Goal: Information Seeking & Learning: Find contact information

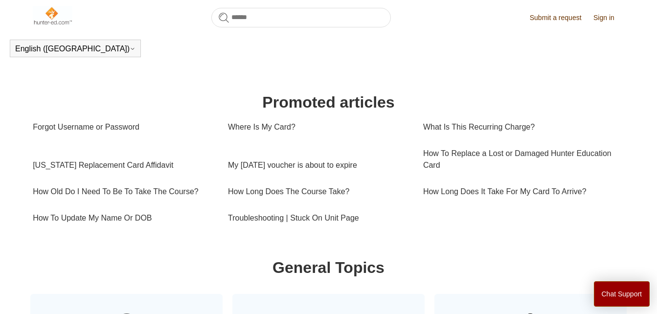
scroll to position [300, 0]
click at [126, 127] on link "Forgot Username or Password" at bounding box center [123, 127] width 181 height 26
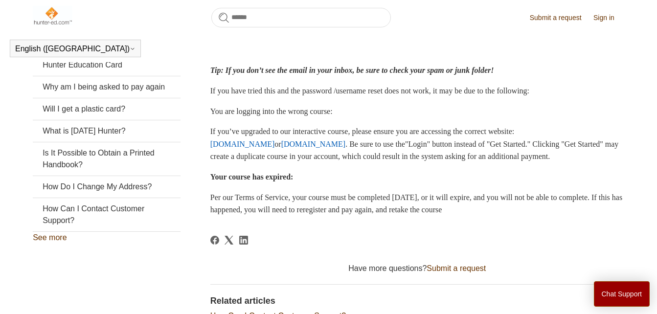
scroll to position [215, 0]
click at [275, 148] on link "www.ilearntohunt.com" at bounding box center [242, 143] width 65 height 8
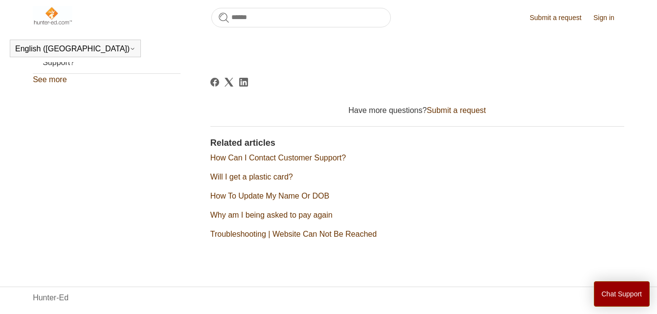
scroll to position [374, 0]
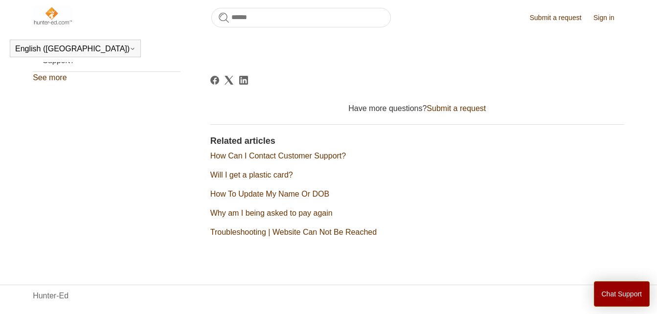
click at [318, 160] on link "How Can I Contact Customer Support?" at bounding box center [278, 156] width 136 height 8
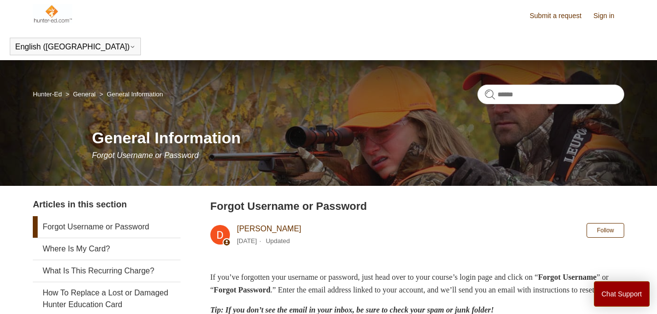
scroll to position [0, 0]
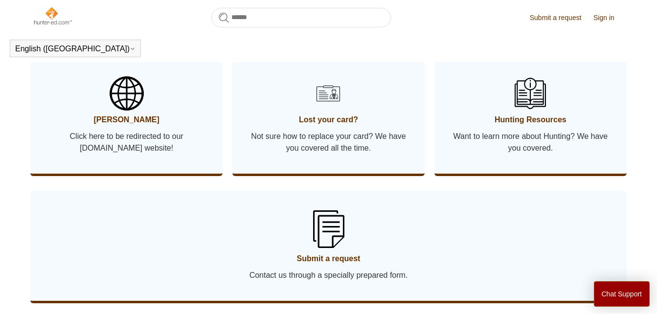
scroll to position [528, 0]
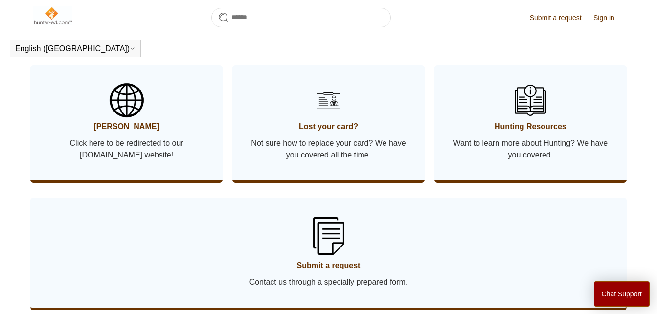
click at [174, 137] on span "Click here to be redirected to our [DOMAIN_NAME] website!" at bounding box center [126, 148] width 163 height 23
